Goal: Obtain resource: Download file/media

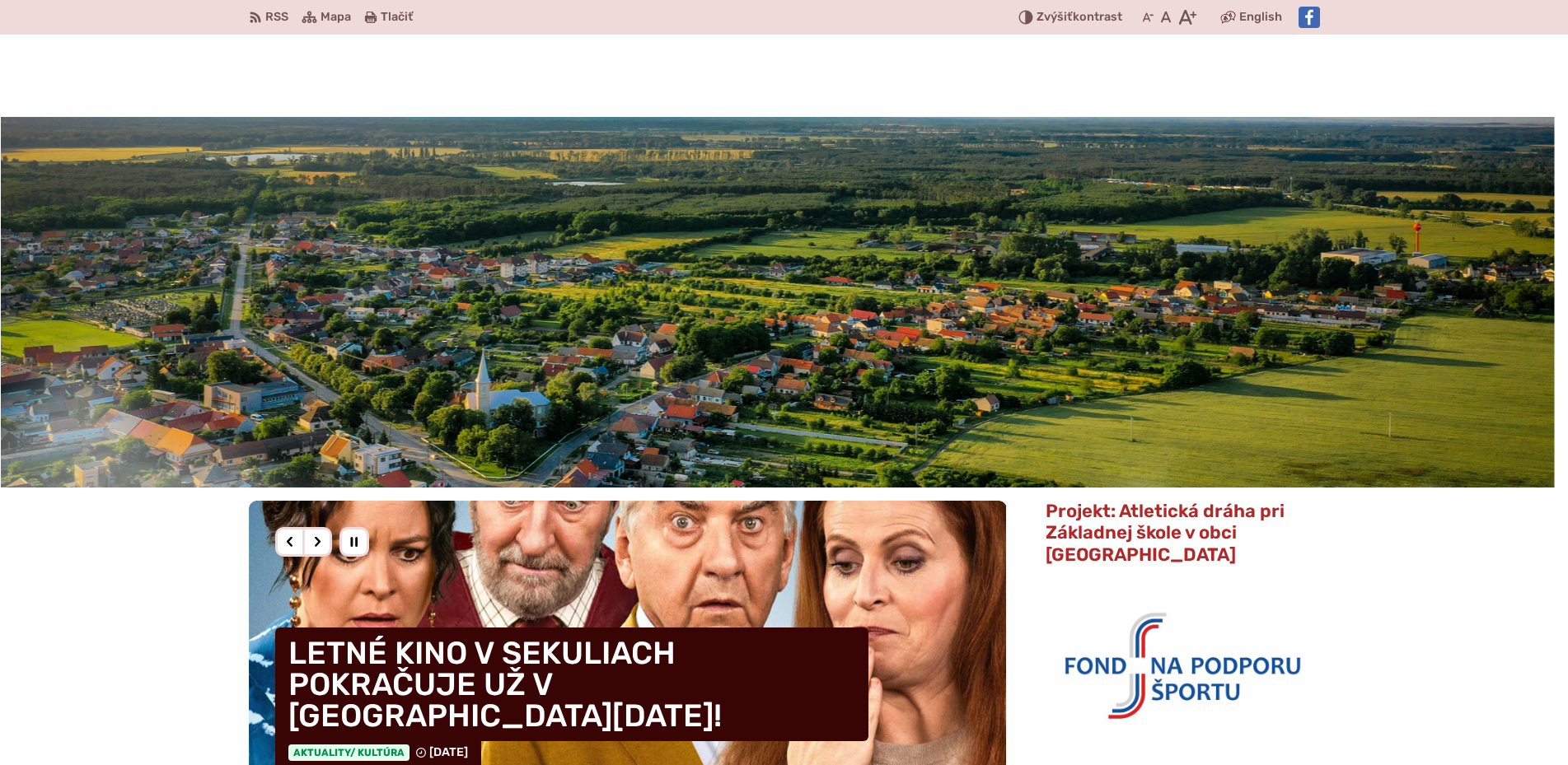
scroll to position [1177, 0]
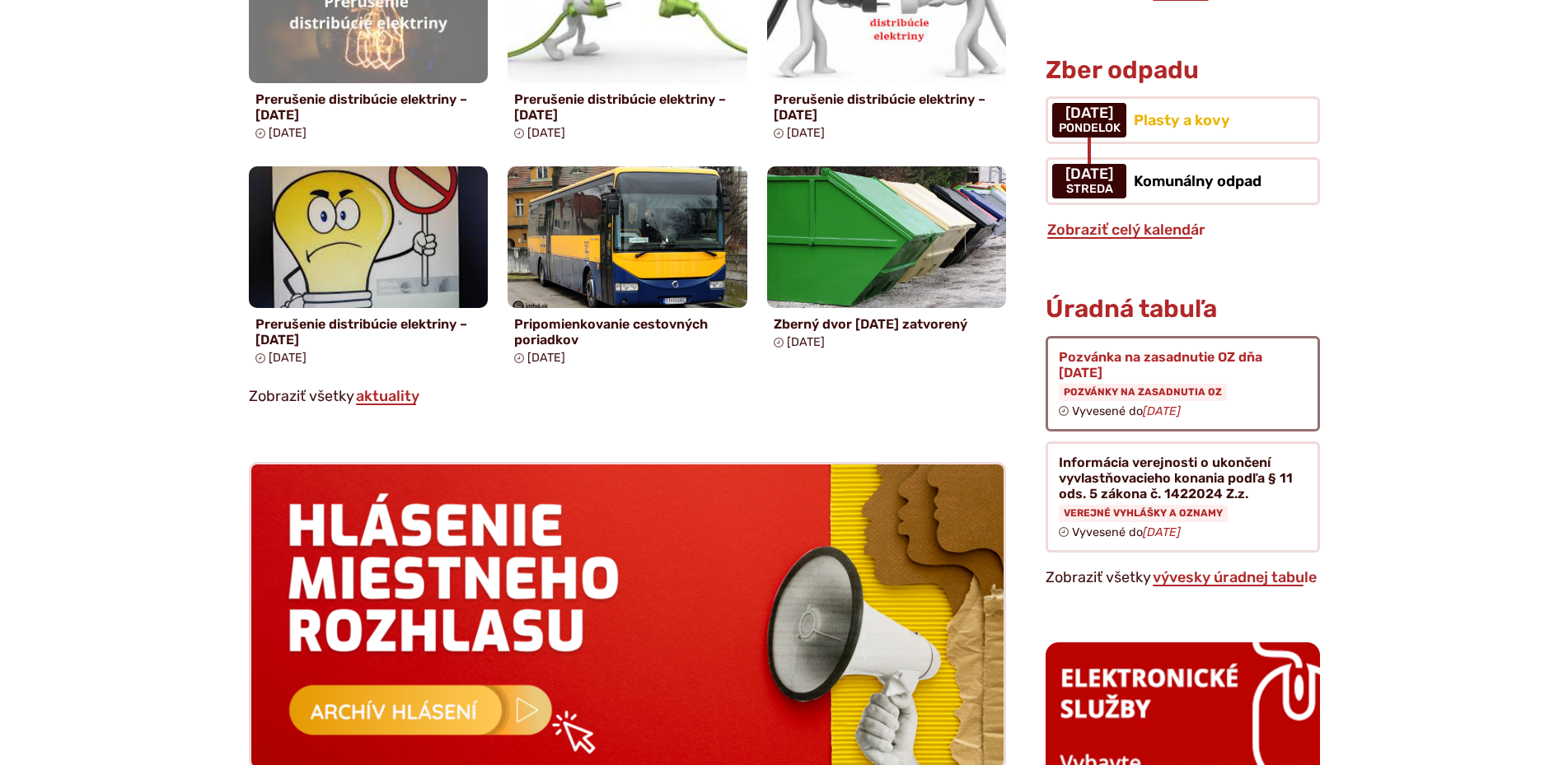
click at [1132, 371] on figure at bounding box center [1183, 383] width 273 height 96
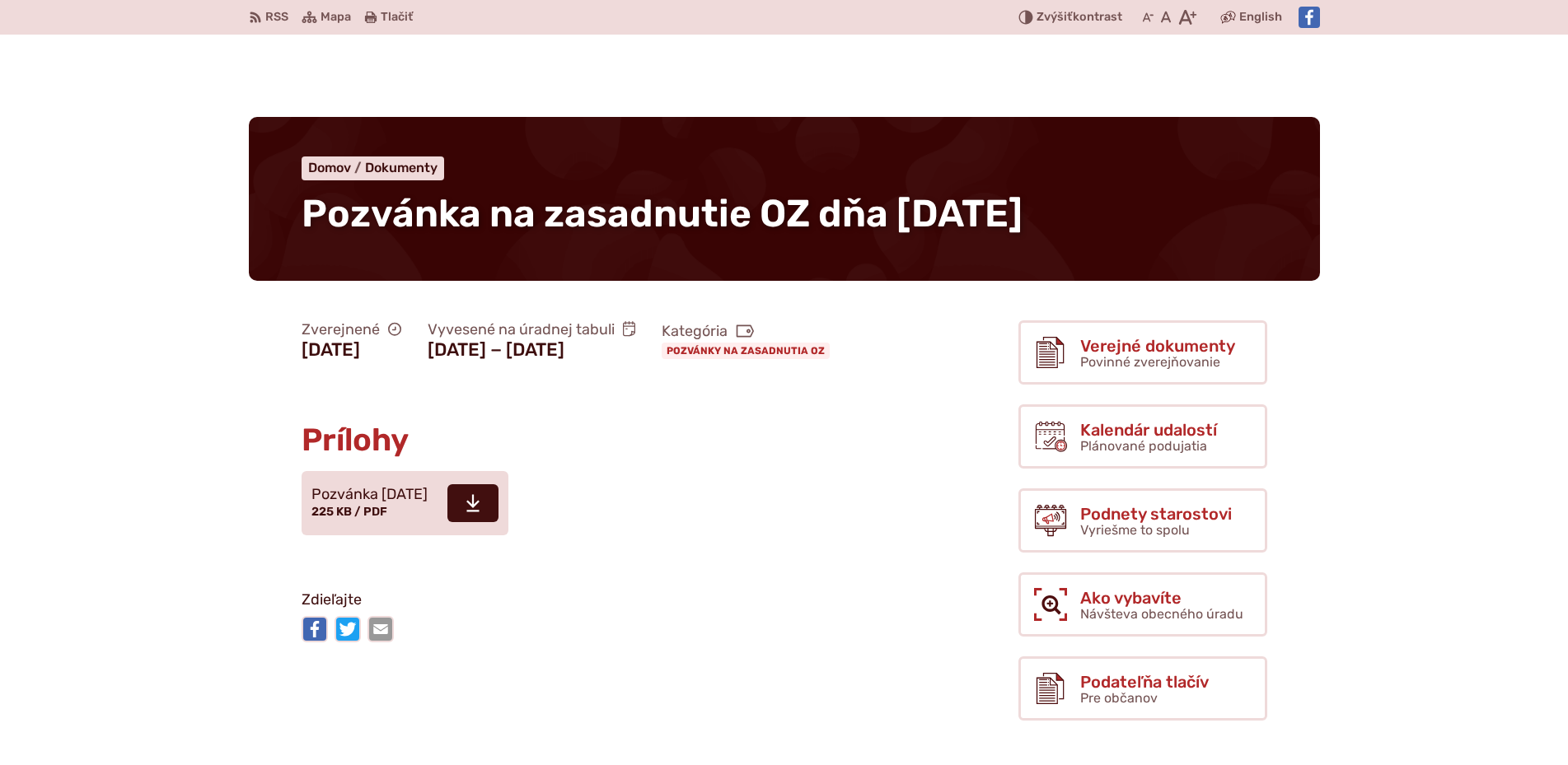
scroll to position [168, 0]
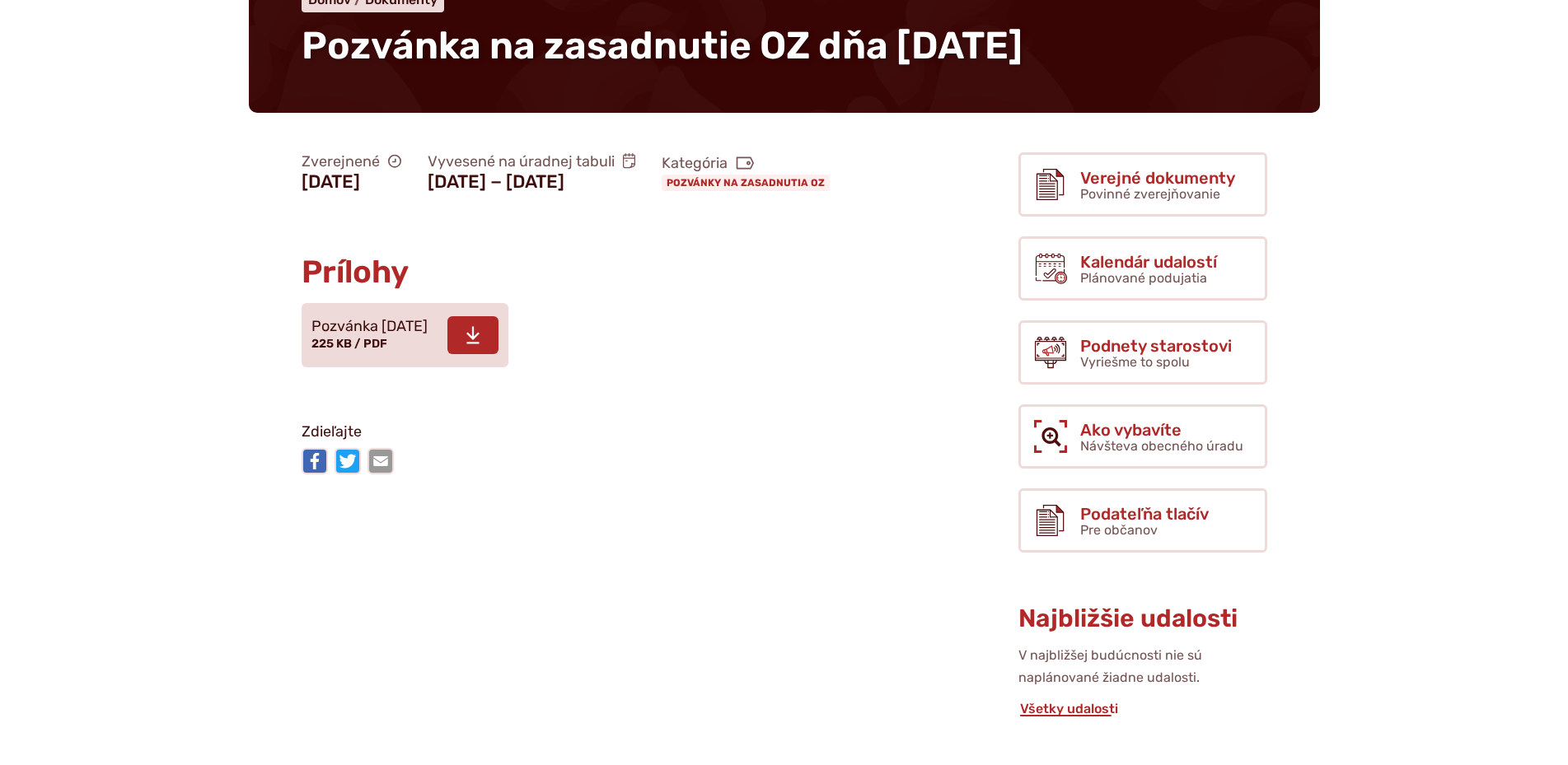
click at [479, 345] on use at bounding box center [473, 336] width 13 height 17
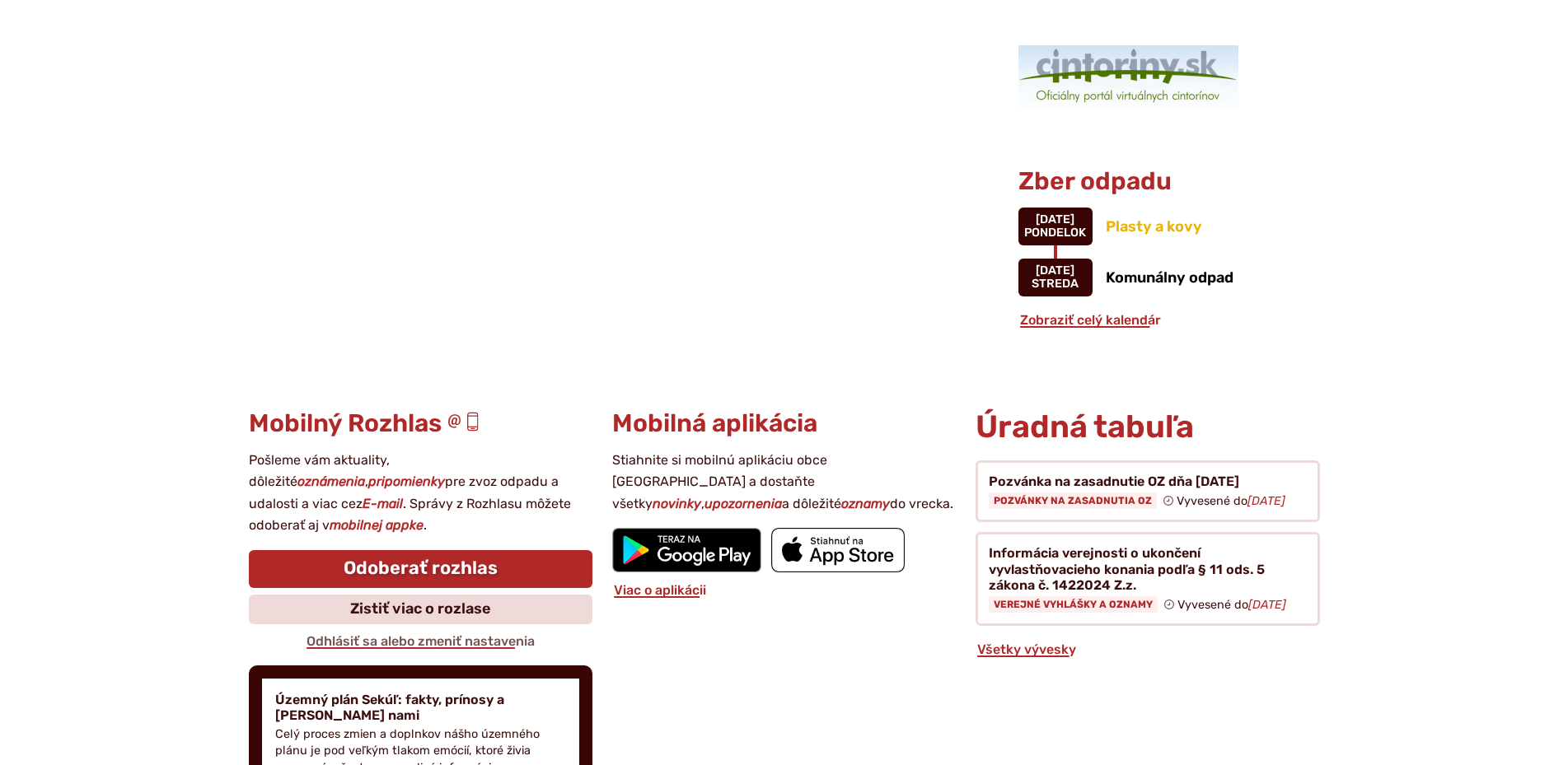
scroll to position [1513, 0]
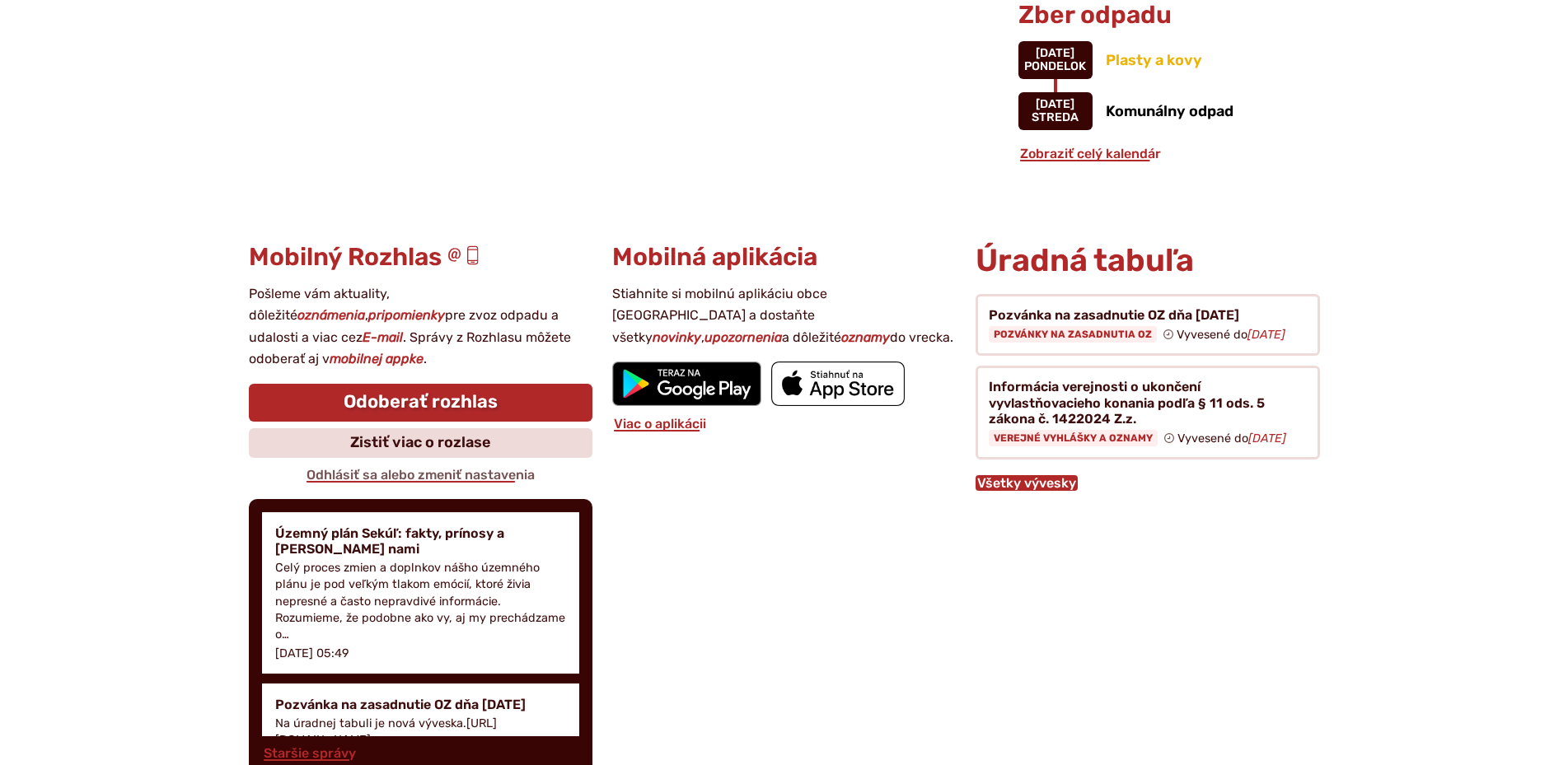
click at [1009, 482] on link "Všetky vývesky" at bounding box center [1027, 483] width 103 height 15
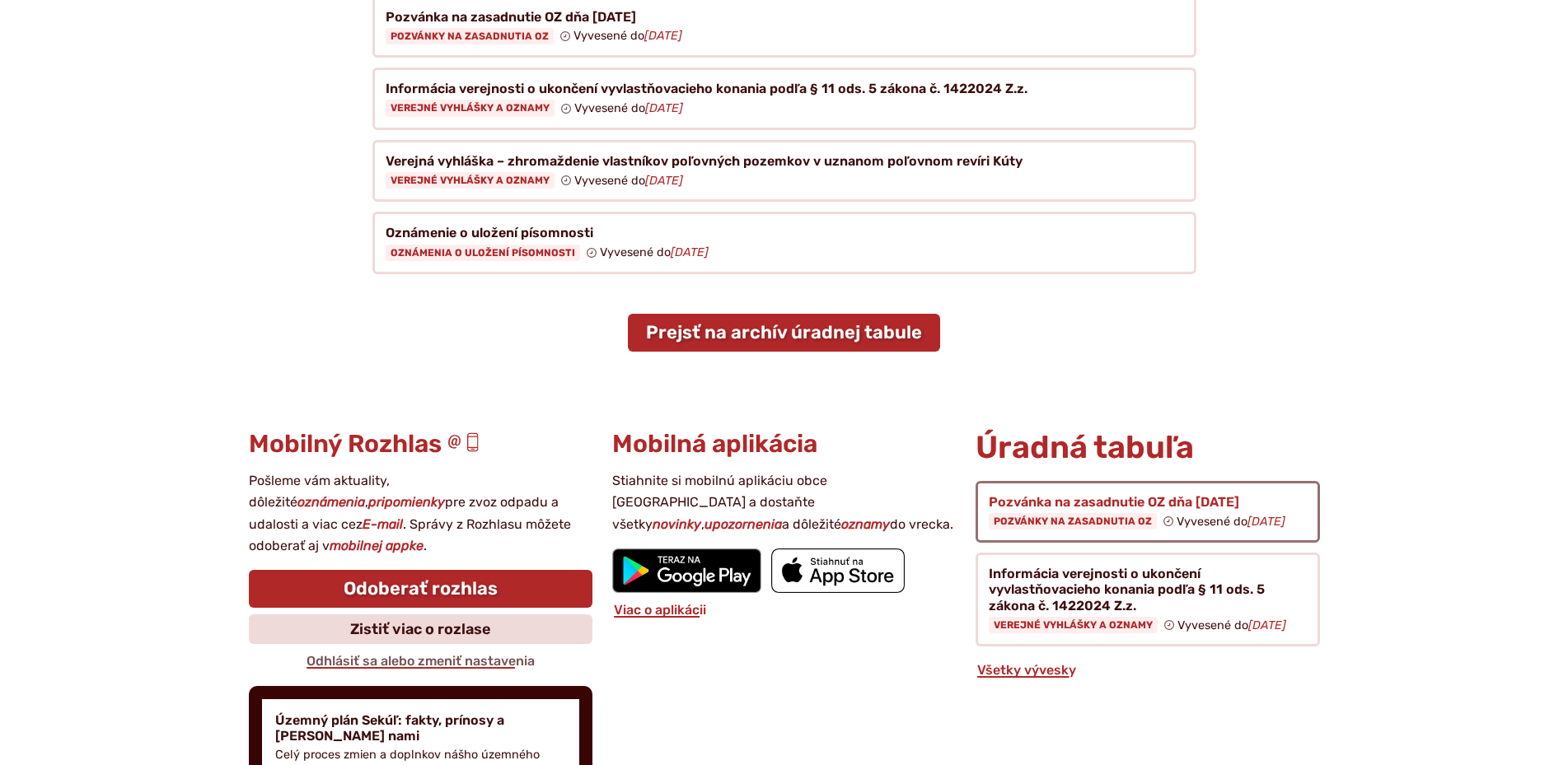
scroll to position [336, 0]
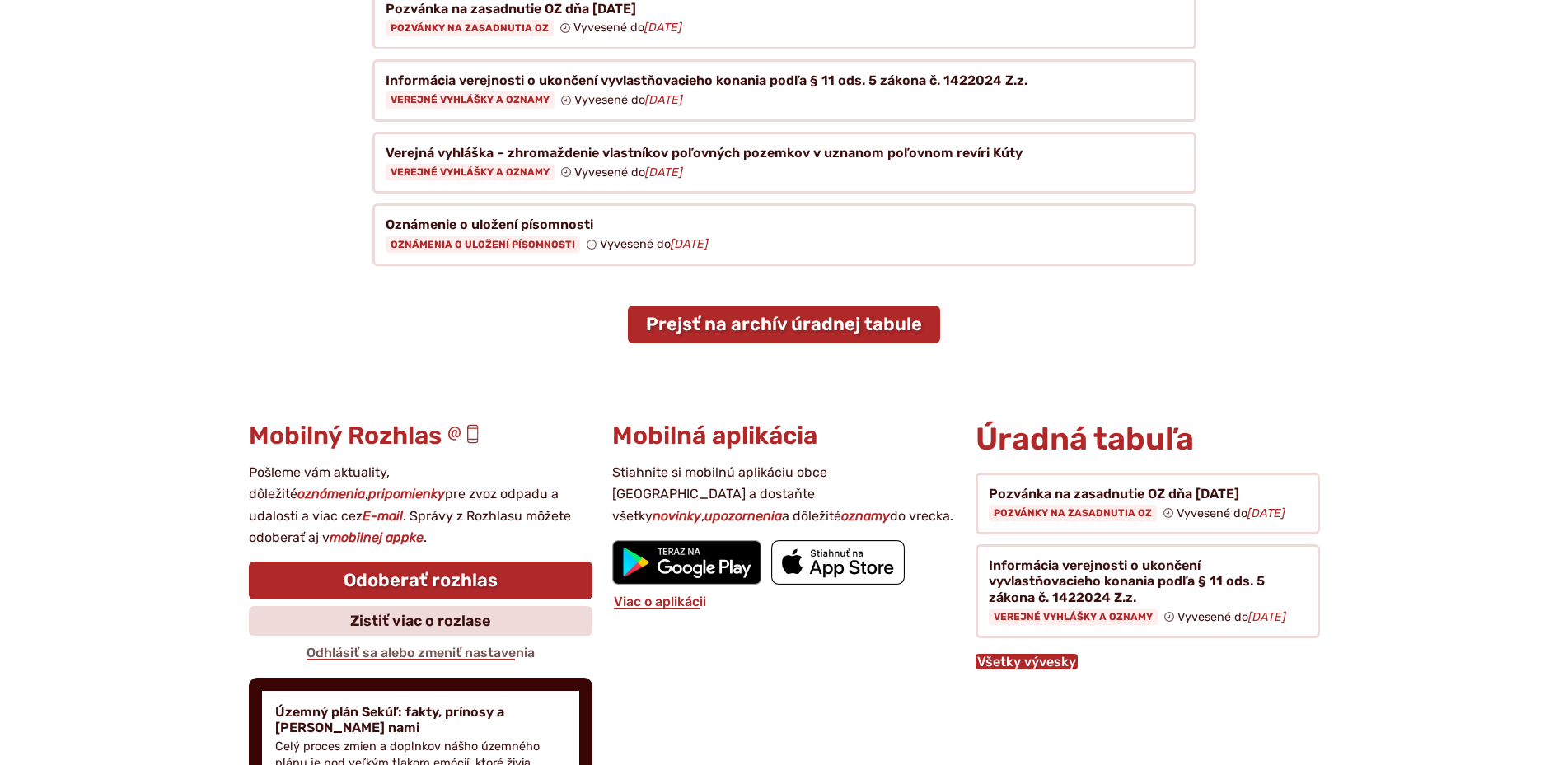
click at [1021, 654] on link "Všetky vývesky" at bounding box center [1027, 662] width 103 height 15
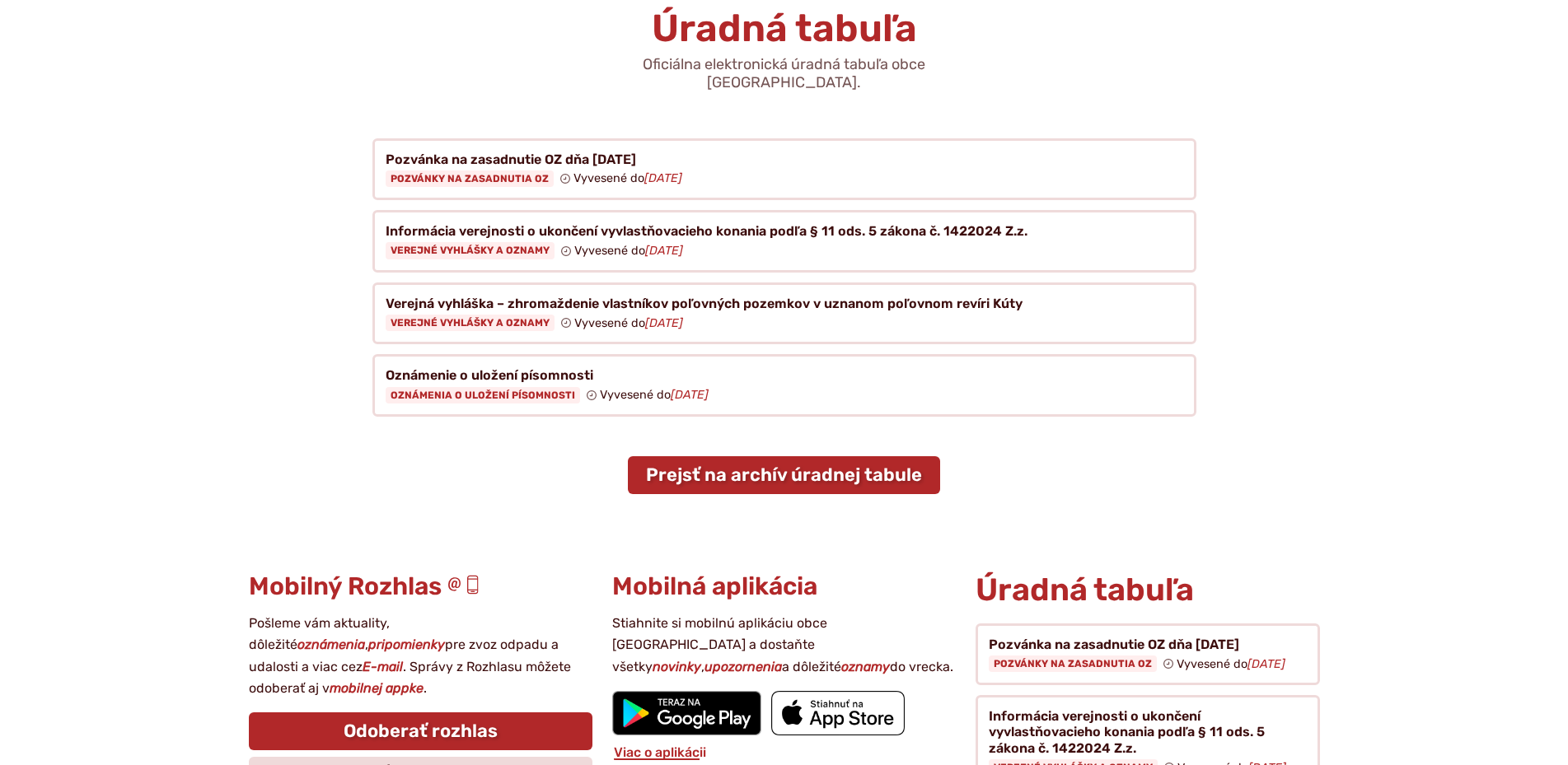
scroll to position [252, 0]
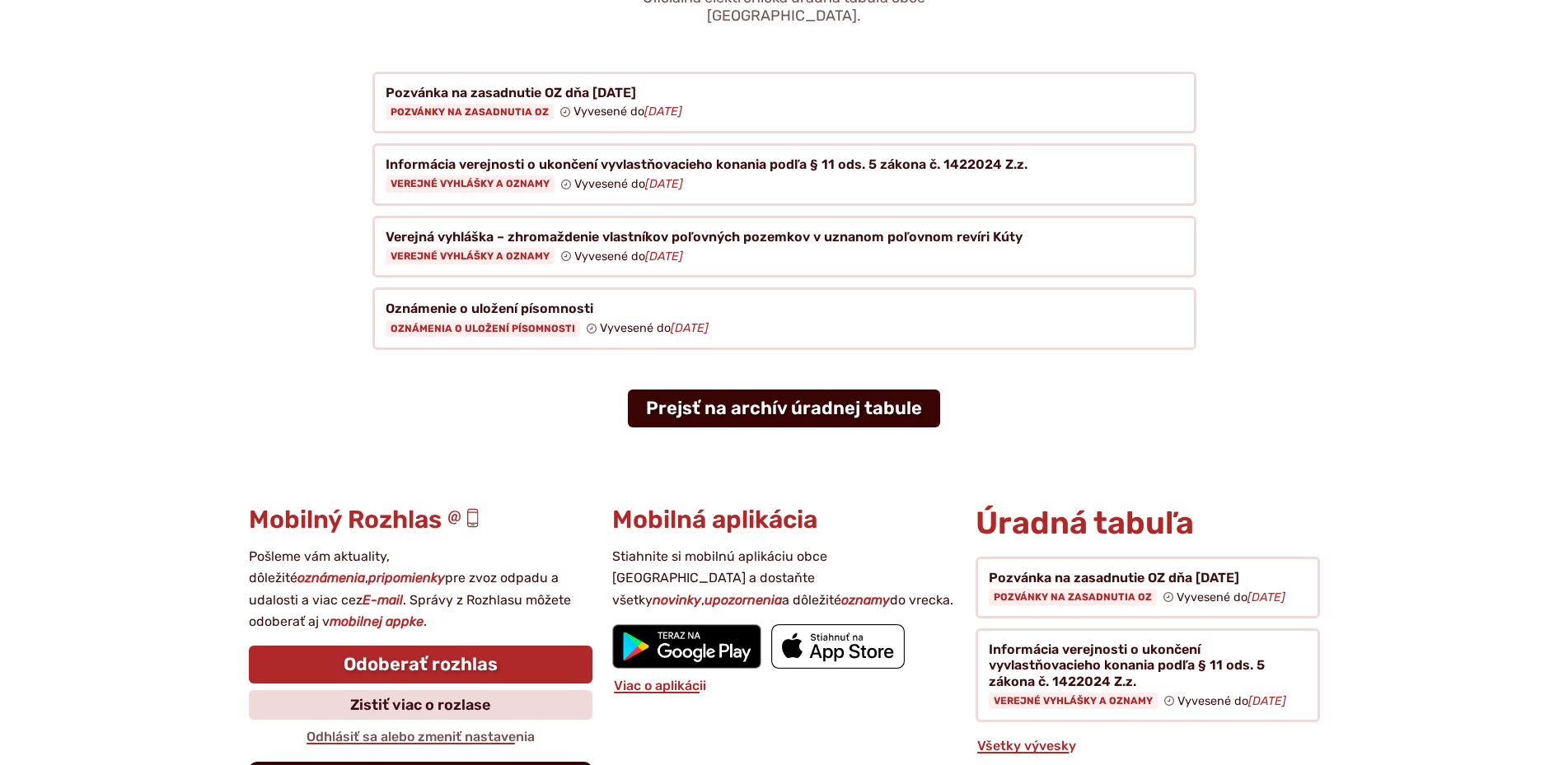
click at [784, 400] on link "Prejsť na archív úradnej tabule" at bounding box center [784, 409] width 312 height 38
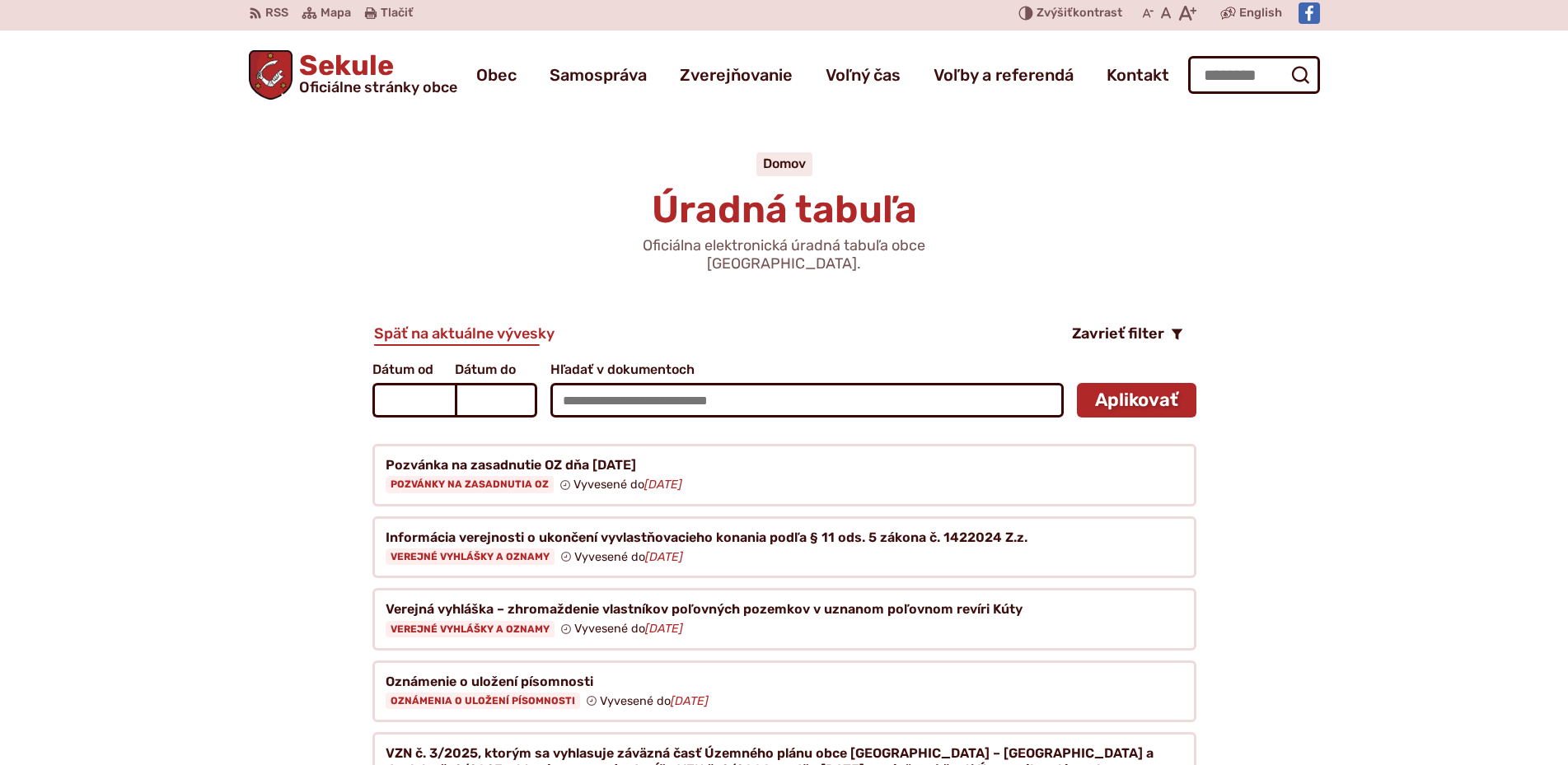
scroll to position [336, 0]
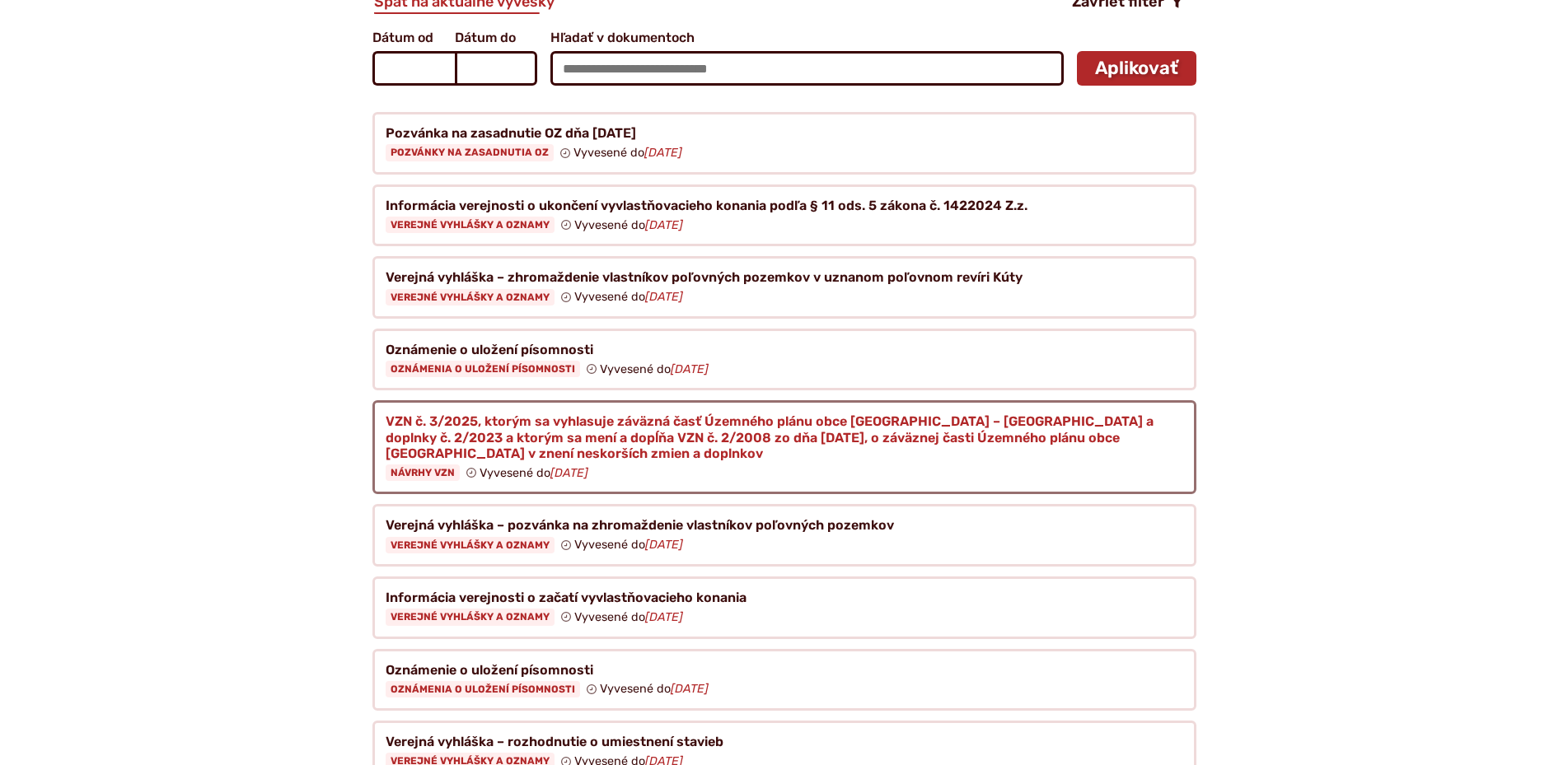
click at [461, 412] on figure at bounding box center [784, 447] width 824 height 94
click at [459, 411] on figure at bounding box center [784, 447] width 824 height 94
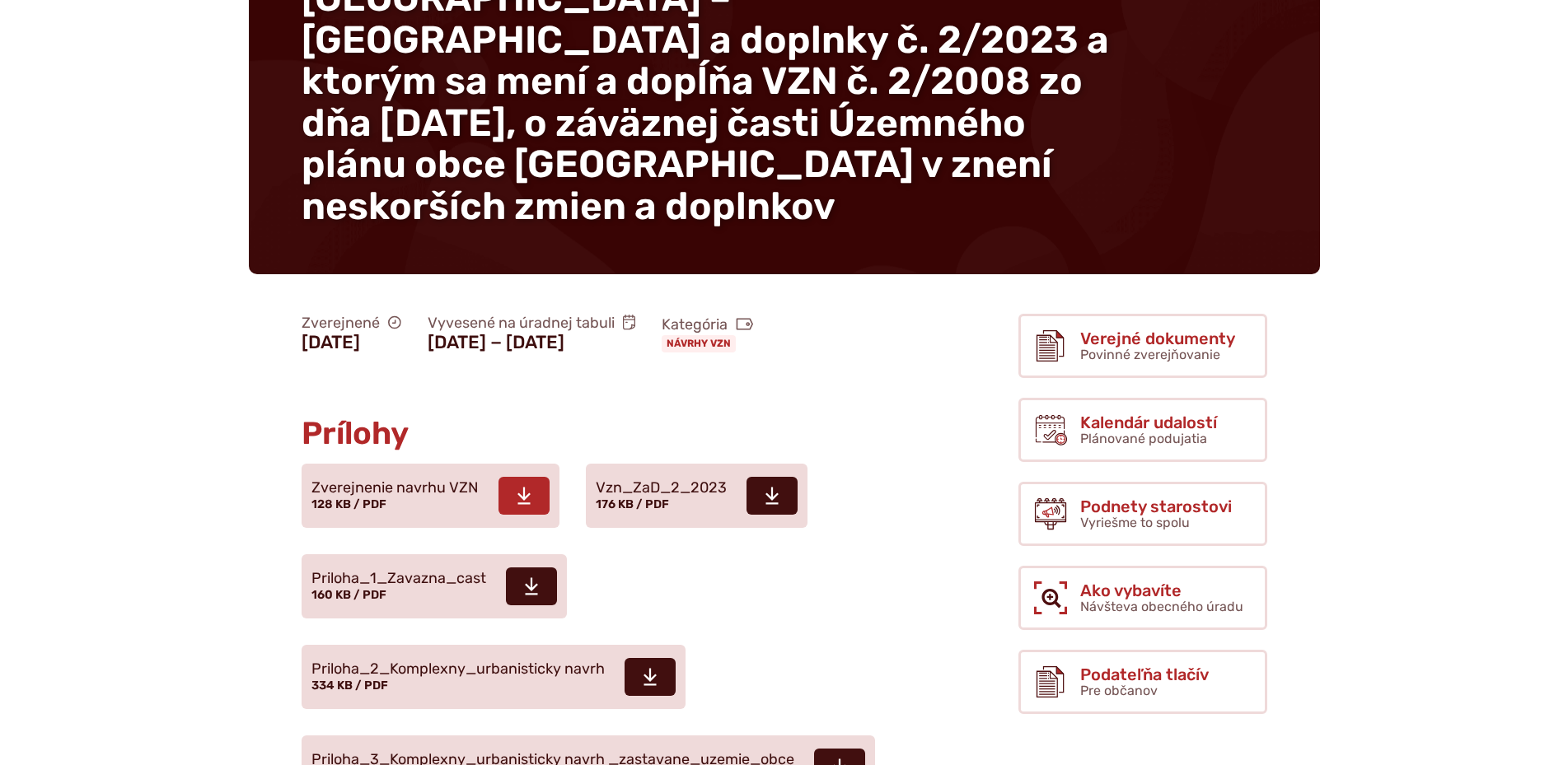
scroll to position [336, 0]
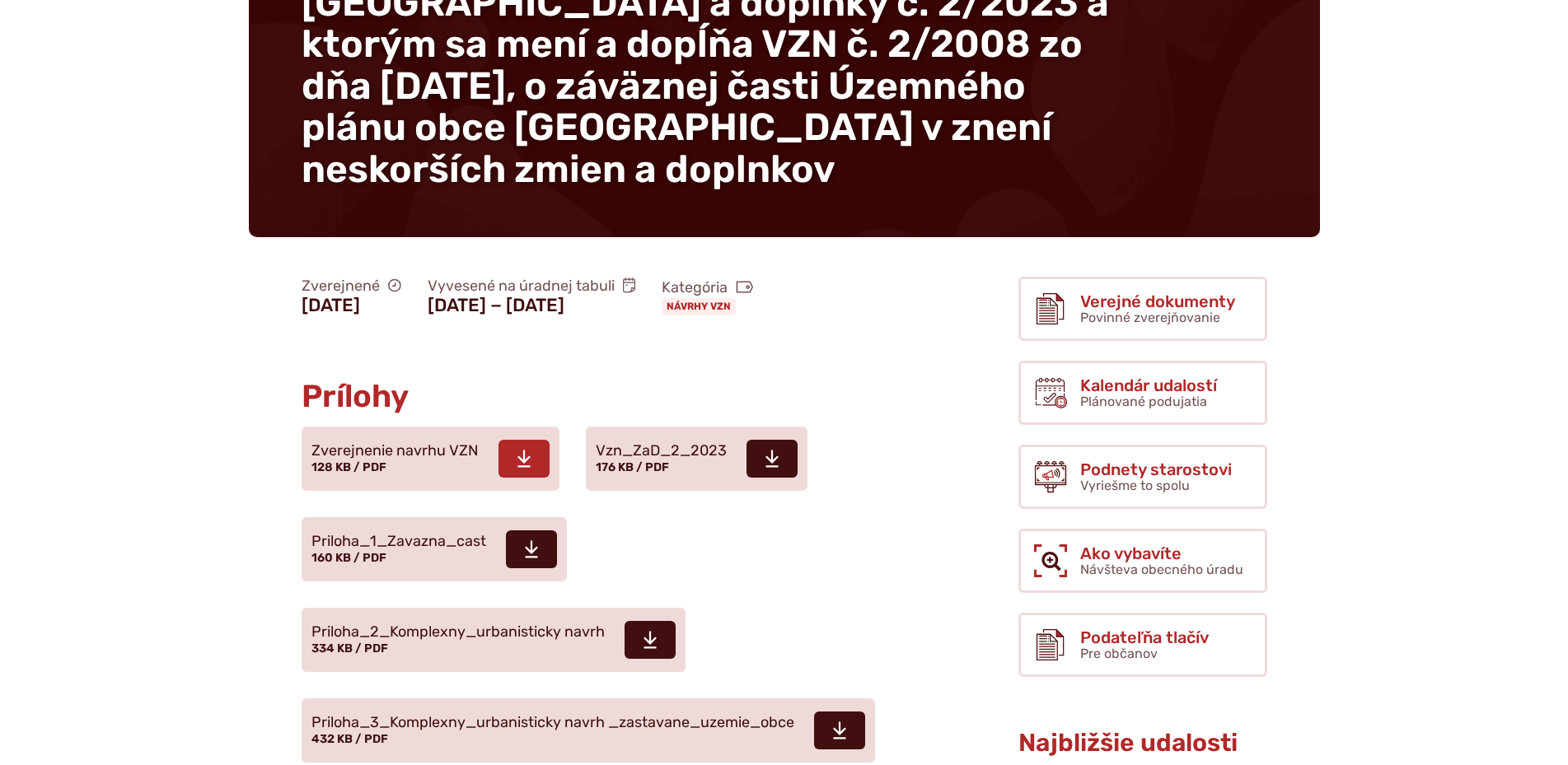
click at [516, 449] on icon at bounding box center [524, 458] width 15 height 20
click at [760, 440] on span at bounding box center [773, 459] width 51 height 38
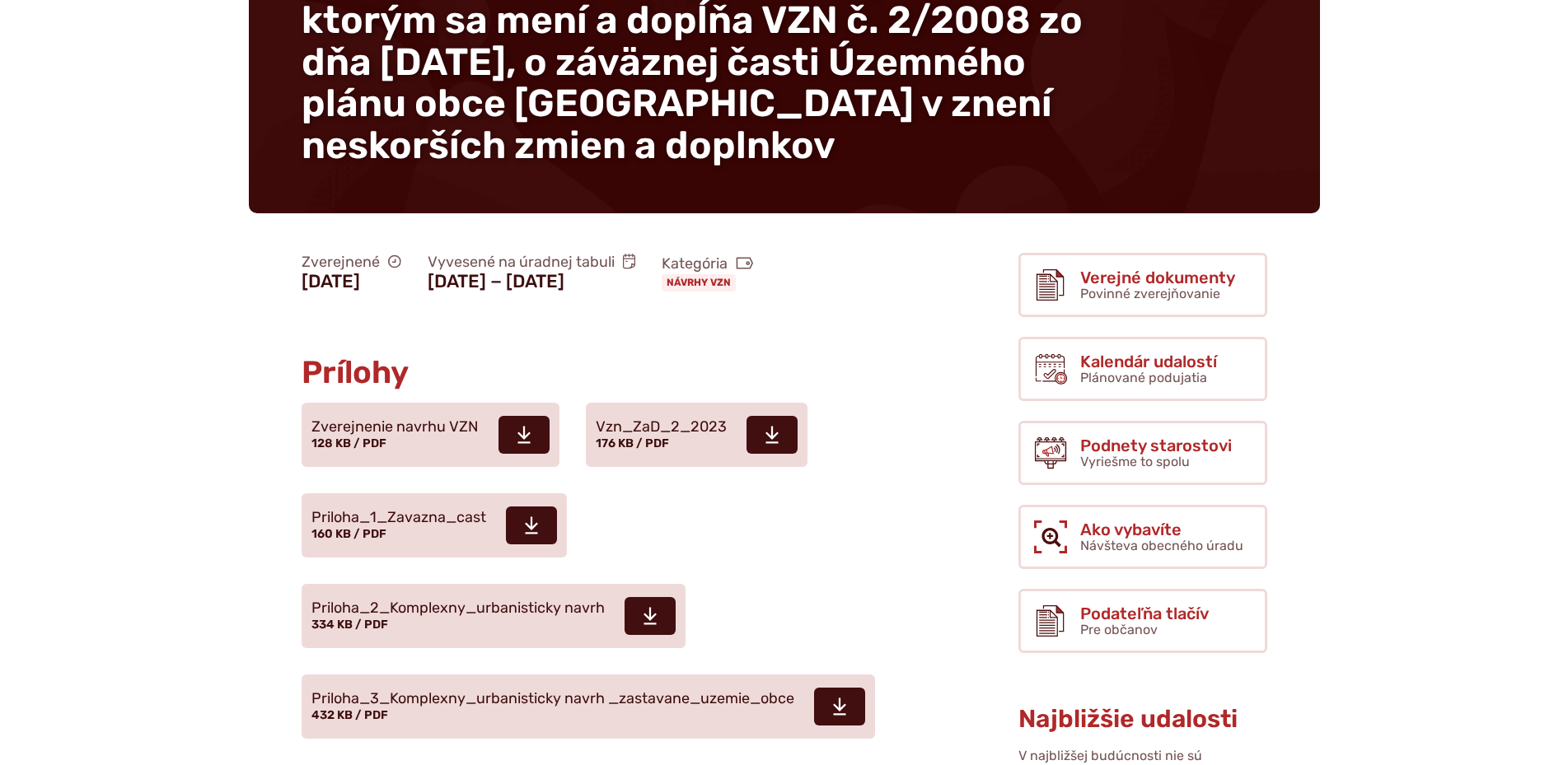
scroll to position [420, 0]
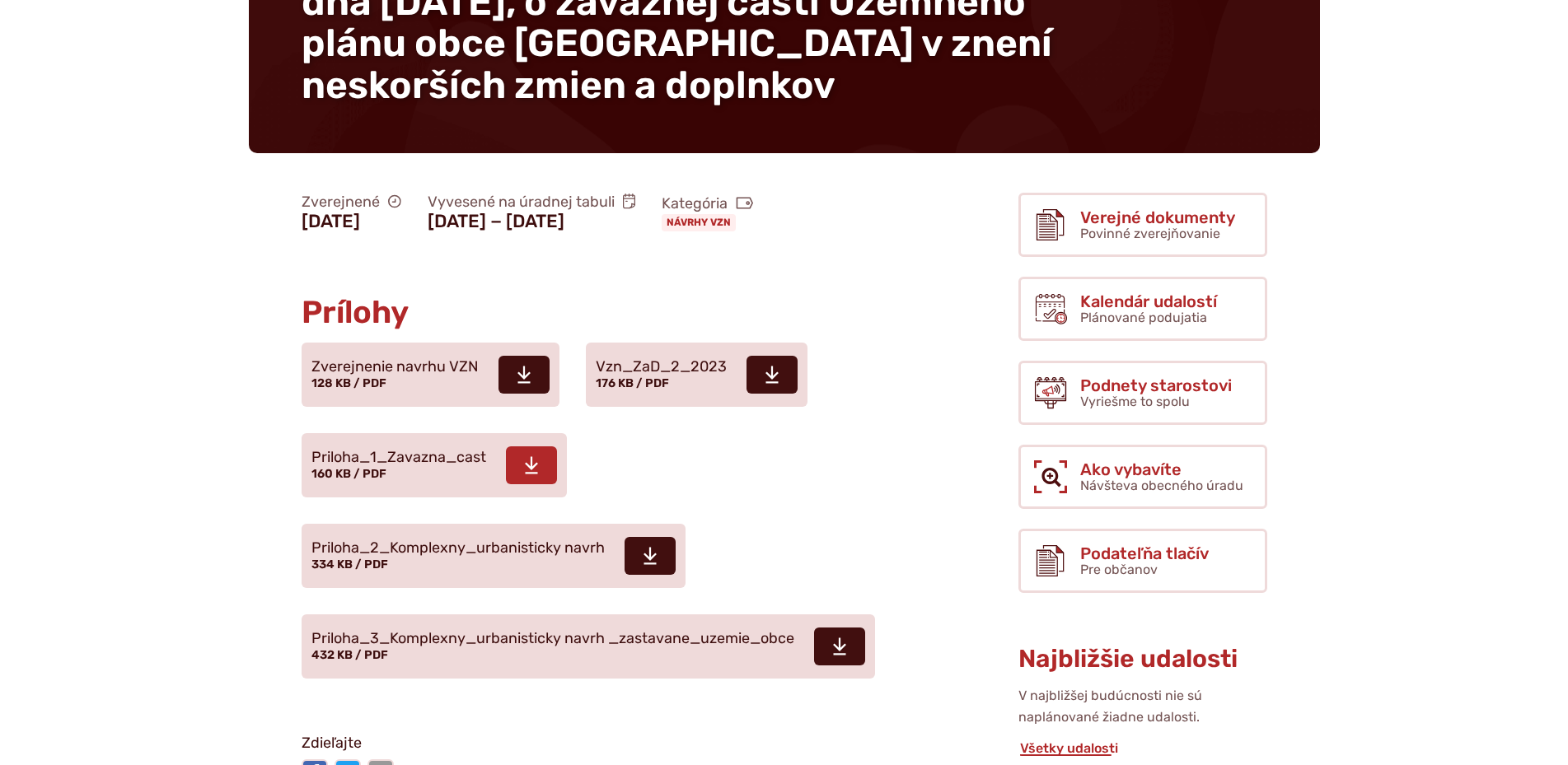
click at [529, 456] on icon at bounding box center [532, 465] width 15 height 20
